Goal: Task Accomplishment & Management: Manage account settings

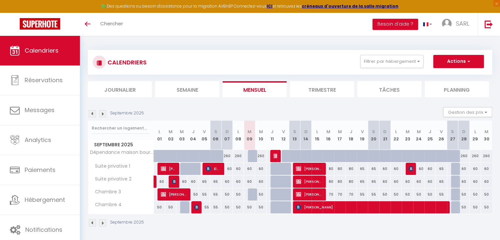
click at [331, 170] on div "80" at bounding box center [328, 169] width 11 height 12
type input "80"
select select "1"
type input "[DATE]"
type input "Mer 17 Septembre 2025"
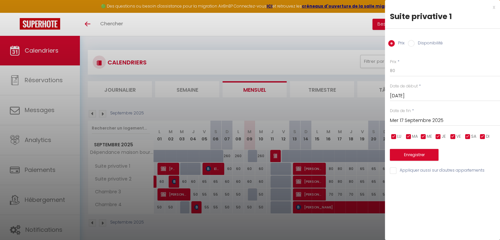
click at [411, 43] on input "Disponibilité" at bounding box center [411, 43] width 7 height 7
radio input "true"
radio input "false"
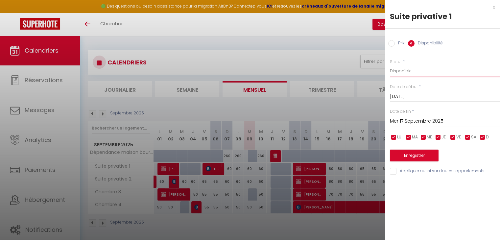
click at [403, 67] on select "Disponible Indisponible" at bounding box center [445, 71] width 110 height 12
select select "0"
click at [390, 65] on select "Disponible Indisponible" at bounding box center [445, 71] width 110 height 12
click at [399, 151] on button "Enregistrer" at bounding box center [414, 156] width 49 height 12
